Goal: Find specific page/section: Find specific page/section

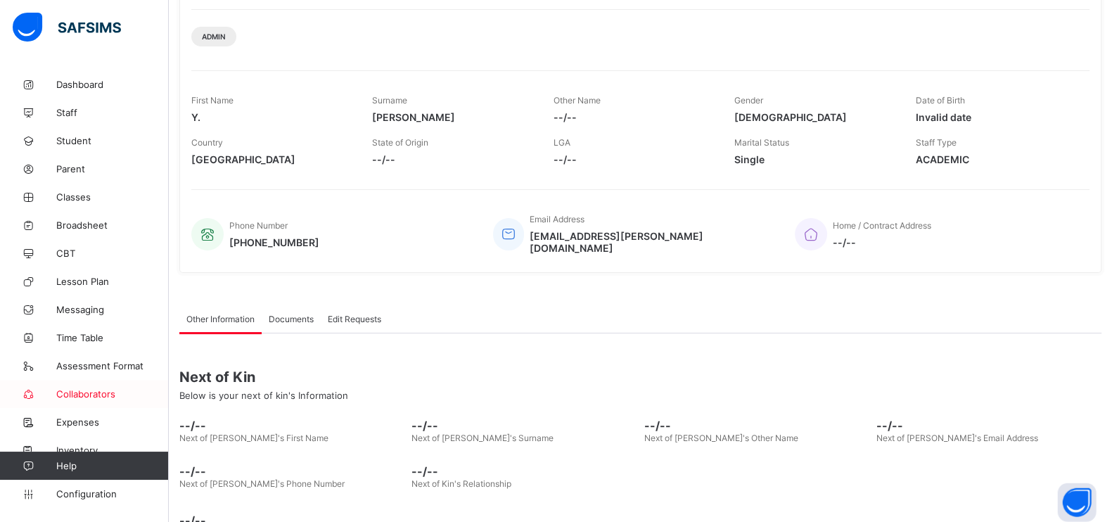
scroll to position [204, 0]
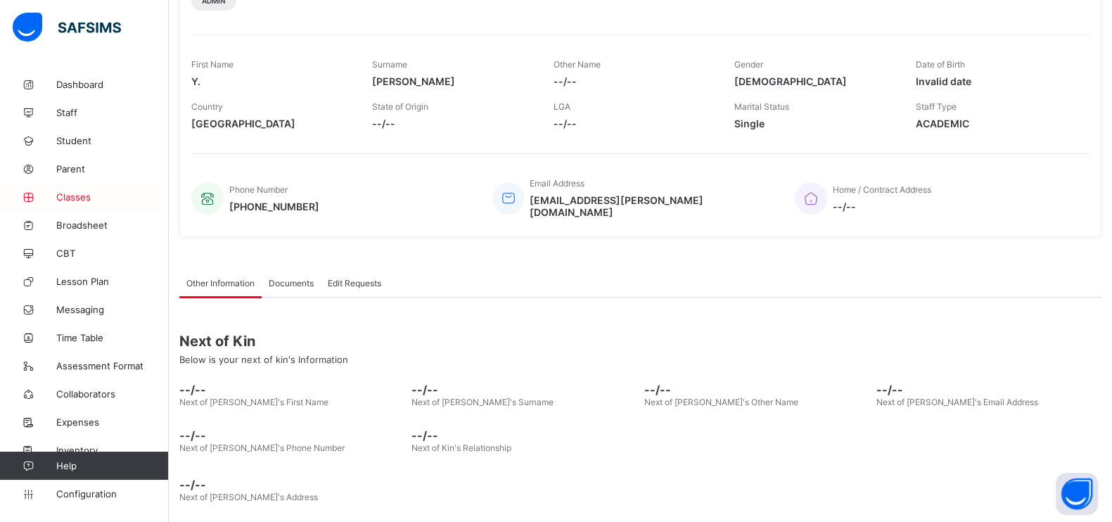
click at [73, 201] on span "Classes" at bounding box center [112, 196] width 113 height 11
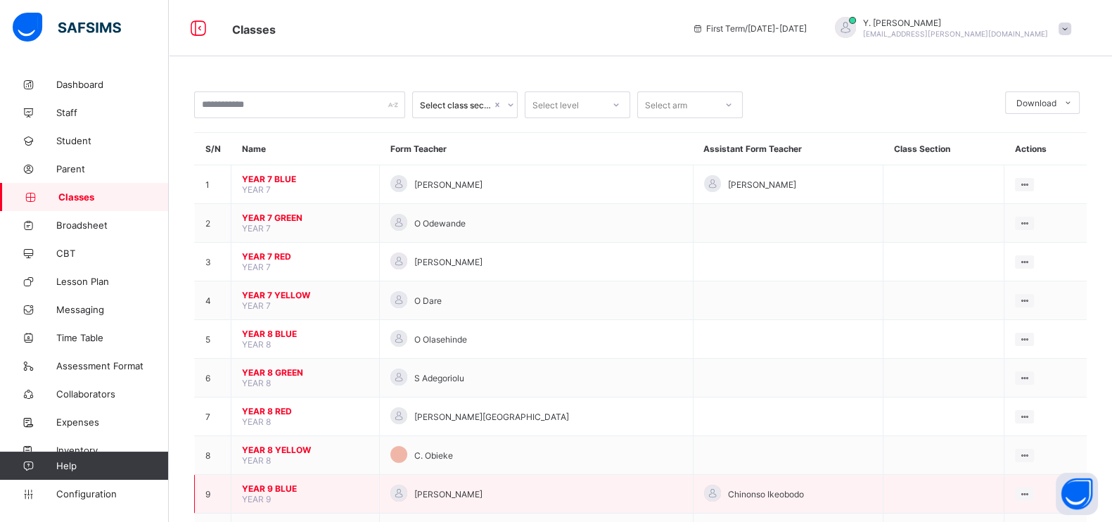
click at [269, 483] on span "YEAR 9 BLUE" at bounding box center [305, 488] width 127 height 11
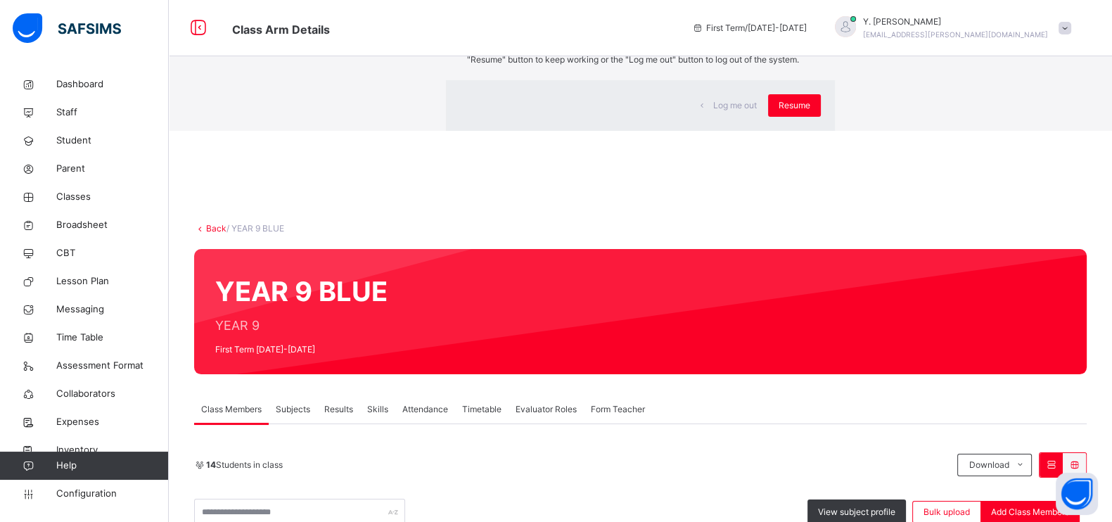
click at [807, 44] on div "×" at bounding box center [813, 29] width 13 height 30
